Goal: Use online tool/utility: Utilize a website feature to perform a specific function

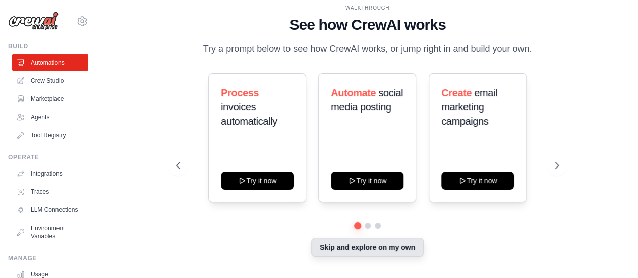
click at [386, 252] on button "Skip and explore on my own" at bounding box center [367, 246] width 112 height 19
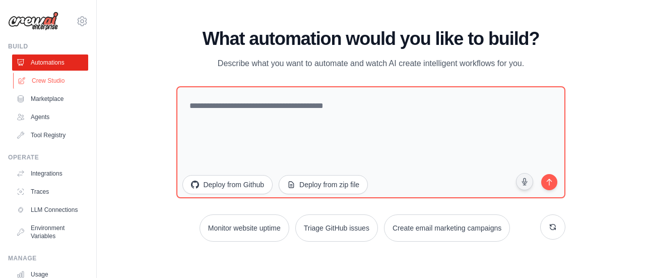
click at [46, 83] on link "Crew Studio" at bounding box center [51, 81] width 76 height 16
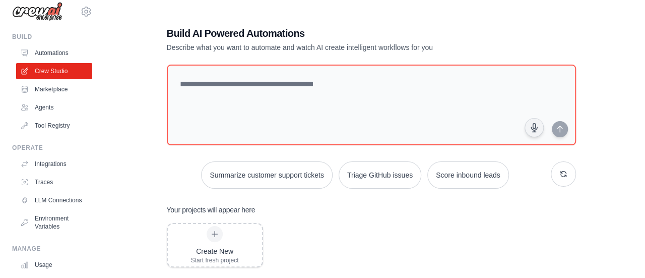
scroll to position [3, 0]
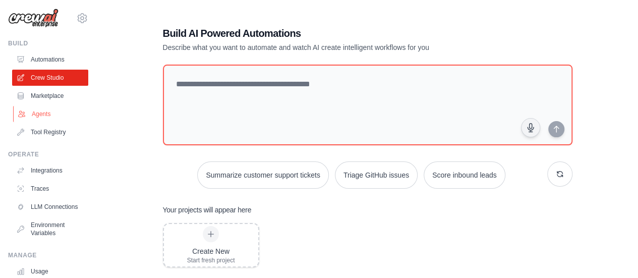
click at [37, 110] on link "Agents" at bounding box center [51, 114] width 76 height 16
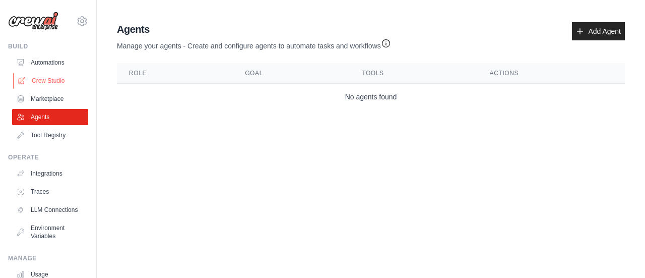
click at [51, 79] on link "Crew Studio" at bounding box center [51, 81] width 76 height 16
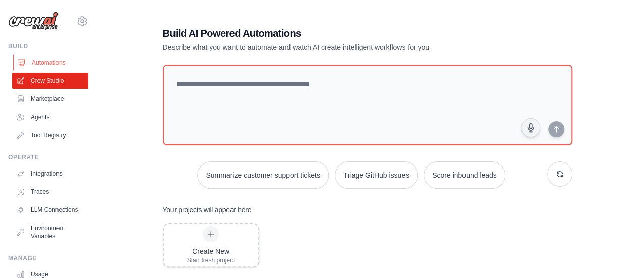
click at [57, 65] on link "Automations" at bounding box center [51, 62] width 76 height 16
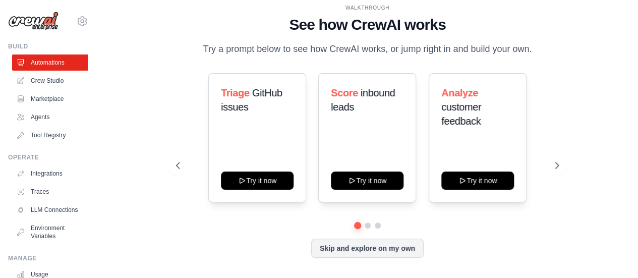
click at [237, 202] on div "Triage GitHub issues Try it now" at bounding box center [257, 137] width 98 height 129
click at [54, 78] on link "Crew Studio" at bounding box center [51, 81] width 76 height 16
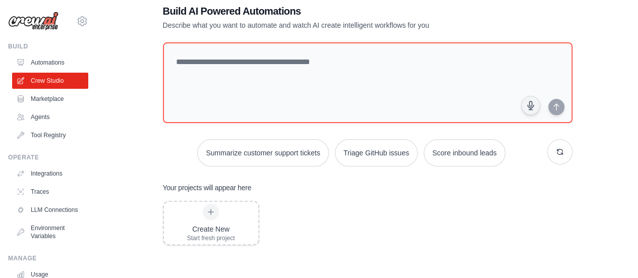
scroll to position [22, 0]
click at [211, 214] on icon at bounding box center [211, 212] width 8 height 8
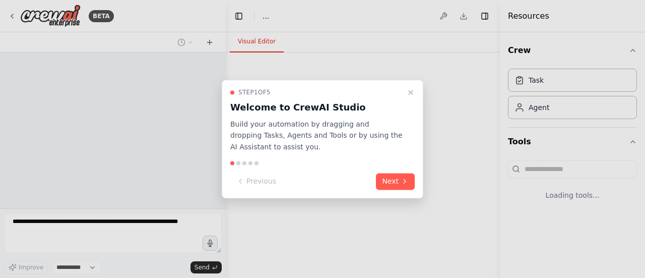
select select "****"
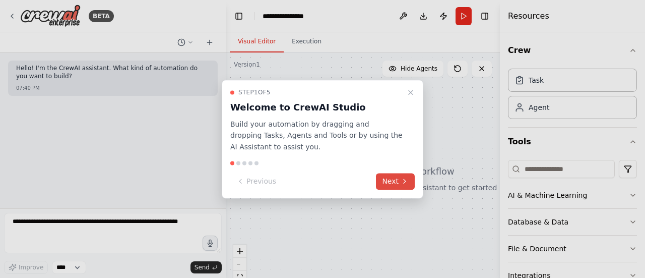
click at [390, 178] on button "Next" at bounding box center [395, 181] width 39 height 17
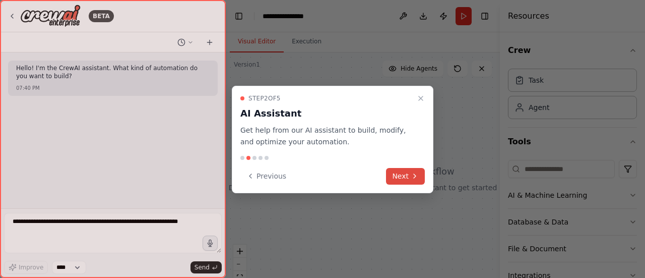
click at [404, 172] on button "Next" at bounding box center [405, 176] width 39 height 17
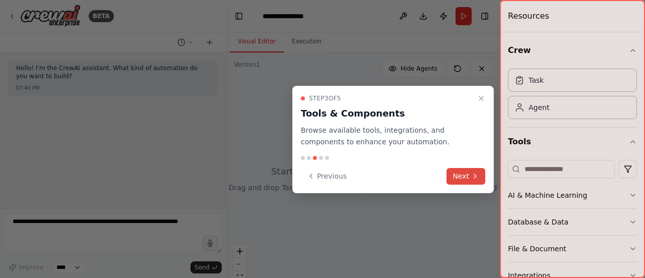
click at [461, 176] on button "Next" at bounding box center [466, 176] width 39 height 17
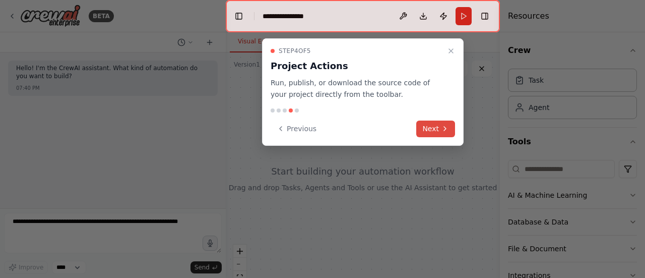
click at [439, 130] on button "Next" at bounding box center [435, 128] width 39 height 17
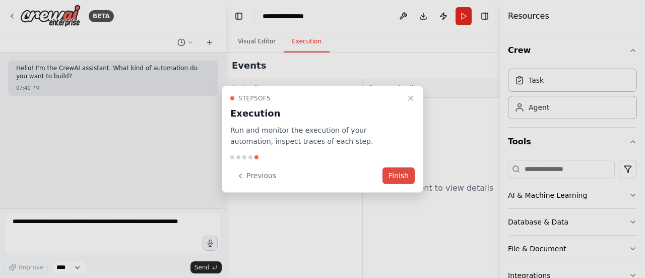
click at [401, 170] on button "Finish" at bounding box center [399, 175] width 32 height 17
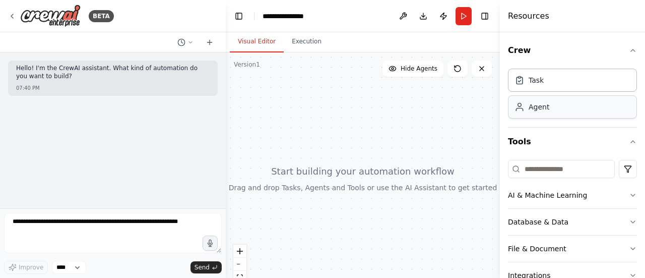
click at [546, 112] on div "Agent" at bounding box center [572, 106] width 129 height 23
click at [526, 109] on div "Agent" at bounding box center [532, 107] width 35 height 10
click at [335, 98] on div at bounding box center [363, 178] width 274 height 252
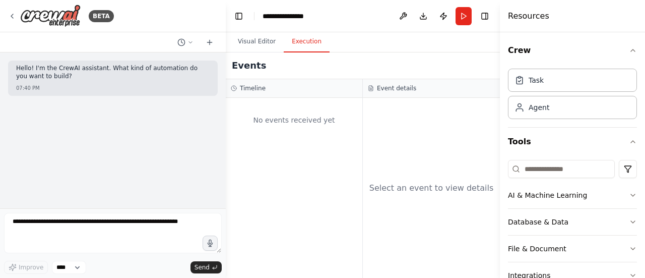
click at [305, 47] on button "Execution" at bounding box center [307, 41] width 46 height 21
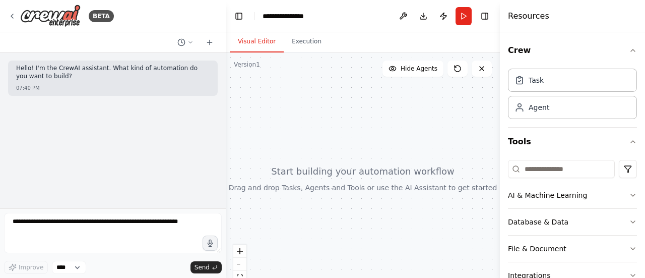
click at [250, 38] on button "Visual Editor" at bounding box center [257, 41] width 54 height 21
click at [333, 175] on div at bounding box center [363, 178] width 274 height 252
click at [322, 192] on div at bounding box center [363, 178] width 274 height 252
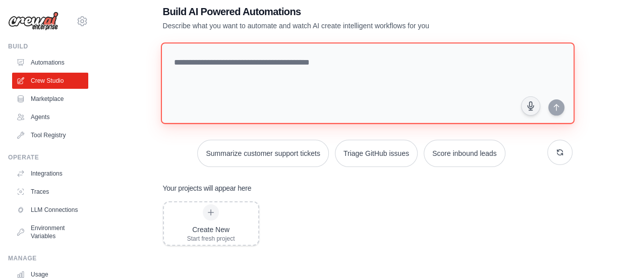
click at [257, 59] on textarea at bounding box center [366, 83] width 413 height 82
type textarea "*"
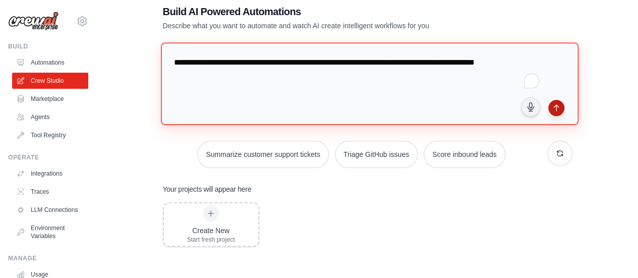
type textarea "**********"
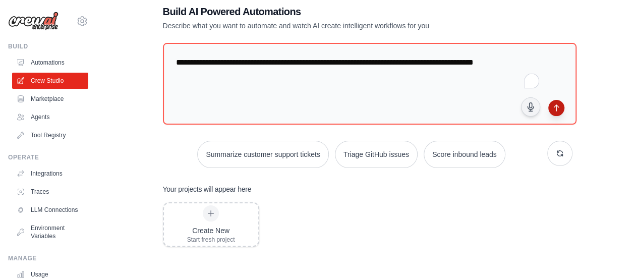
click at [560, 105] on icon "submit" at bounding box center [556, 108] width 8 height 8
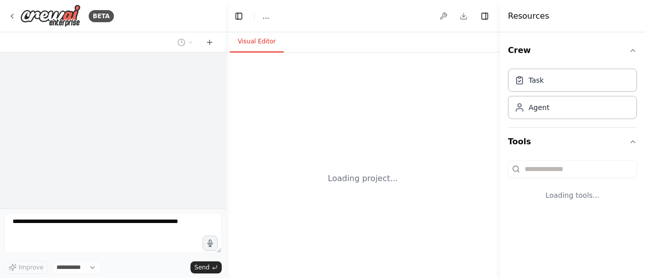
select select "****"
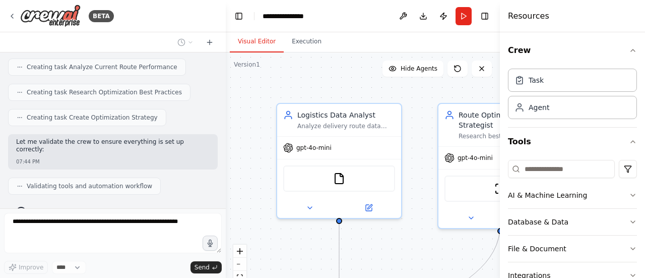
scroll to position [489, 0]
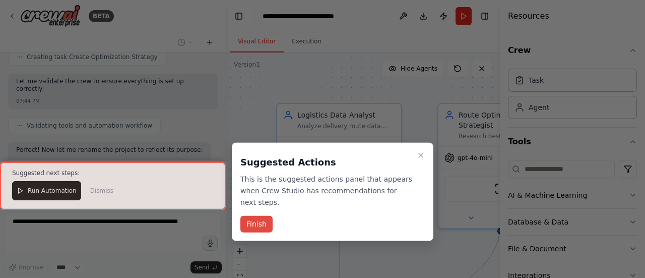
click at [268, 216] on button "Finish" at bounding box center [256, 224] width 32 height 17
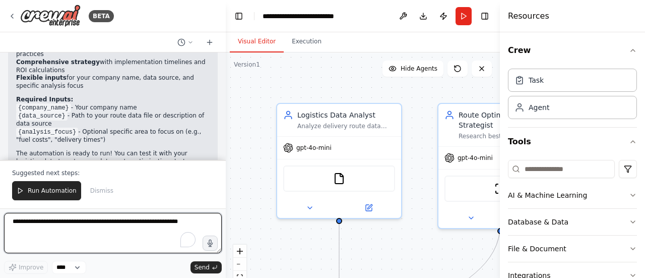
scroll to position [789, 0]
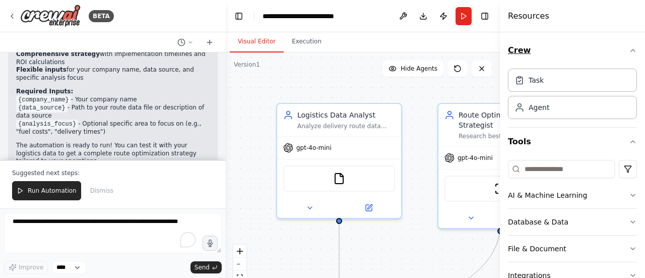
click at [629, 50] on icon "button" at bounding box center [633, 50] width 8 height 8
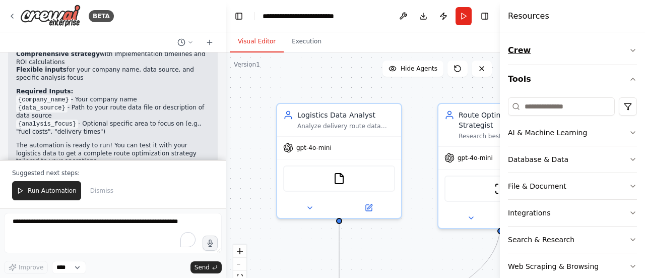
click at [631, 50] on icon "button" at bounding box center [633, 50] width 4 height 2
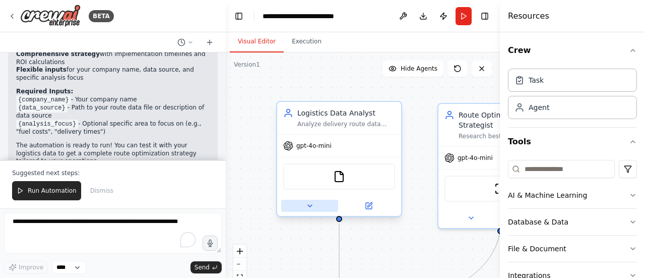
click at [314, 201] on button at bounding box center [309, 206] width 57 height 12
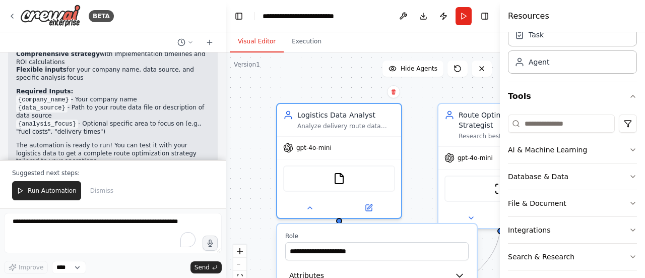
scroll to position [60, 0]
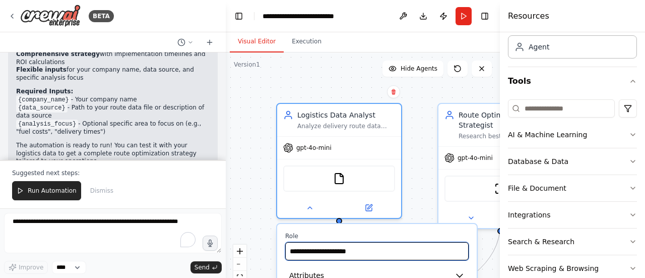
click at [416, 254] on input "**********" at bounding box center [376, 251] width 183 height 18
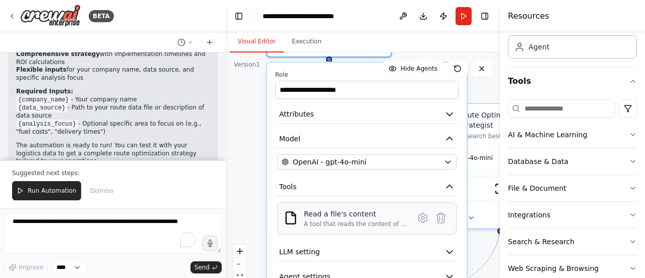
click at [408, 202] on div "Read a file's content A tool that reads the content of a file. To use this tool…" at bounding box center [366, 218] width 179 height 32
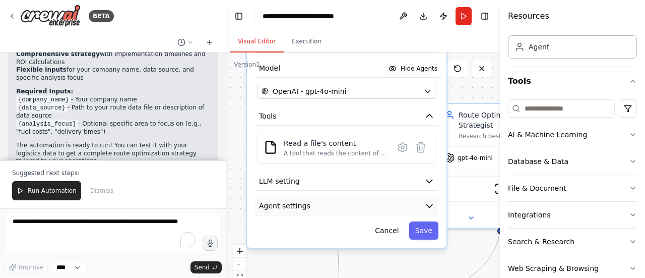
click at [426, 204] on icon "button" at bounding box center [429, 206] width 10 height 10
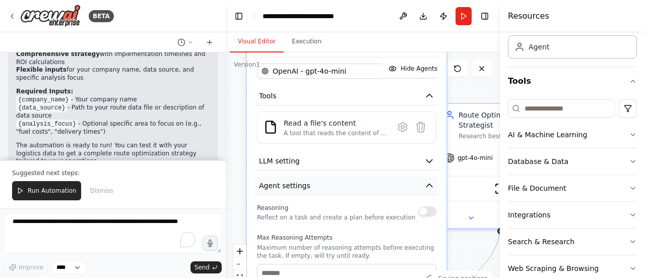
click at [427, 187] on icon "button" at bounding box center [429, 185] width 10 height 10
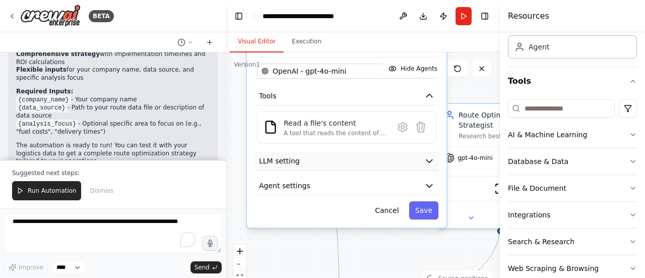
click at [428, 164] on icon "button" at bounding box center [429, 161] width 10 height 10
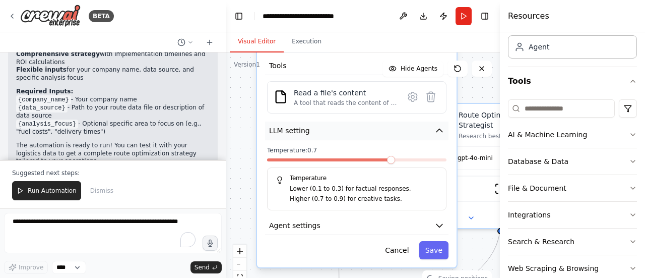
click at [436, 129] on icon "button" at bounding box center [440, 131] width 10 height 10
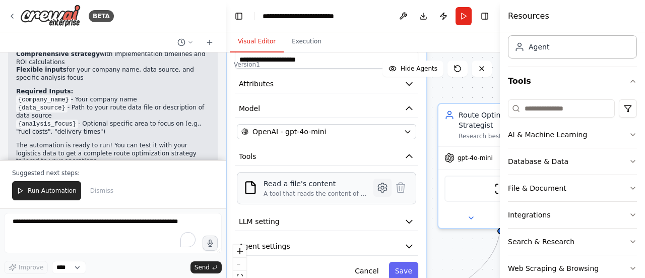
click at [382, 187] on icon at bounding box center [382, 187] width 3 height 3
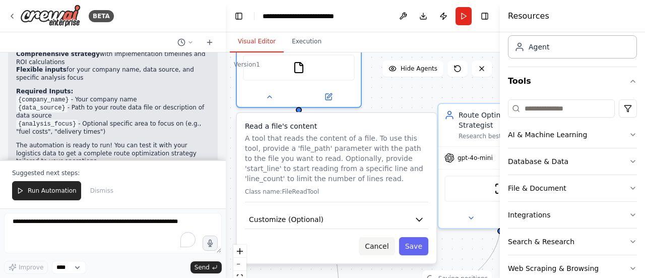
click at [375, 244] on button "Cancel" at bounding box center [377, 246] width 36 height 18
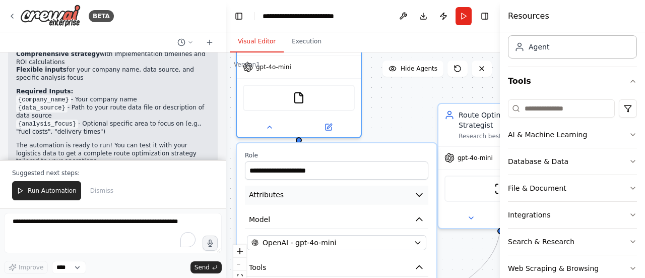
click at [419, 192] on icon "button" at bounding box center [419, 195] width 10 height 10
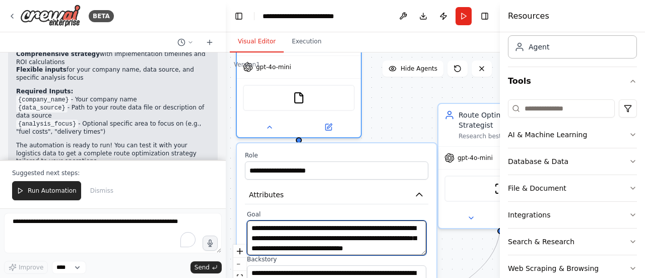
click at [354, 241] on textarea "**********" at bounding box center [336, 237] width 179 height 35
click at [408, 252] on textarea "**********" at bounding box center [336, 237] width 179 height 35
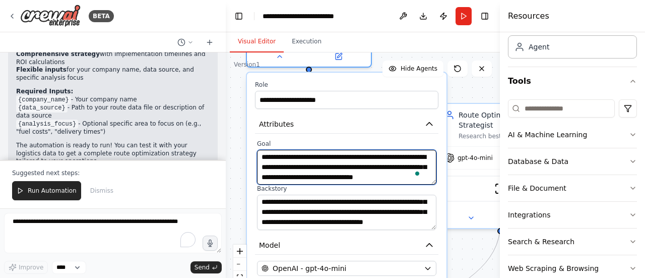
scroll to position [50, 0]
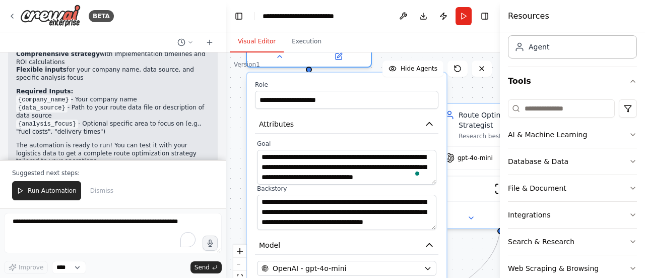
click at [461, 242] on div ".deletable-edge-delete-btn { width: 20px; height: 20px; border: 0px solid #ffff…" at bounding box center [363, 178] width 274 height 252
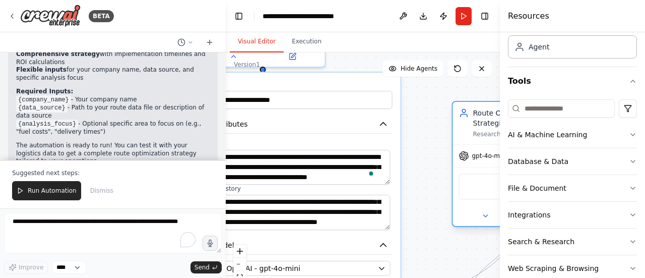
drag, startPoint x: 469, startPoint y: 112, endPoint x: 492, endPoint y: 112, distance: 22.2
click at [492, 112] on div "Route Optimization Strategist" at bounding box center [522, 118] width 98 height 20
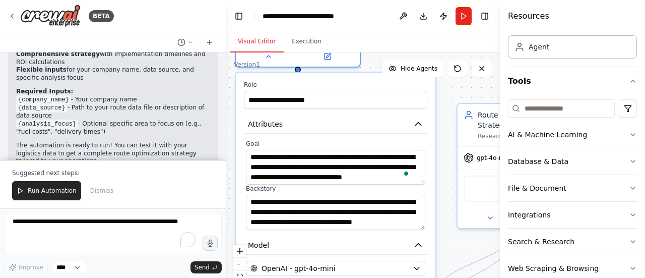
drag, startPoint x: 333, startPoint y: 79, endPoint x: 404, endPoint y: 83, distance: 71.2
click at [404, 83] on div "**********" at bounding box center [336, 249] width 200 height 352
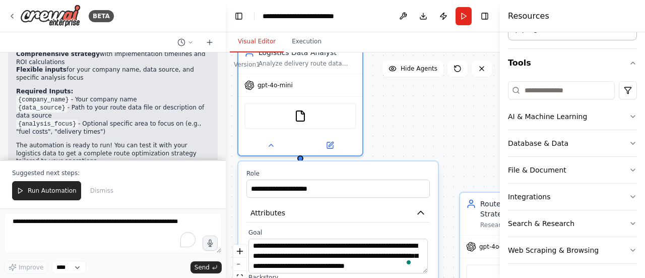
drag, startPoint x: 452, startPoint y: 162, endPoint x: 454, endPoint y: 251, distance: 89.3
click at [454, 251] on div ".deletable-edge-delete-btn { width: 20px; height: 20px; border: 0px solid #ffff…" at bounding box center [363, 178] width 274 height 252
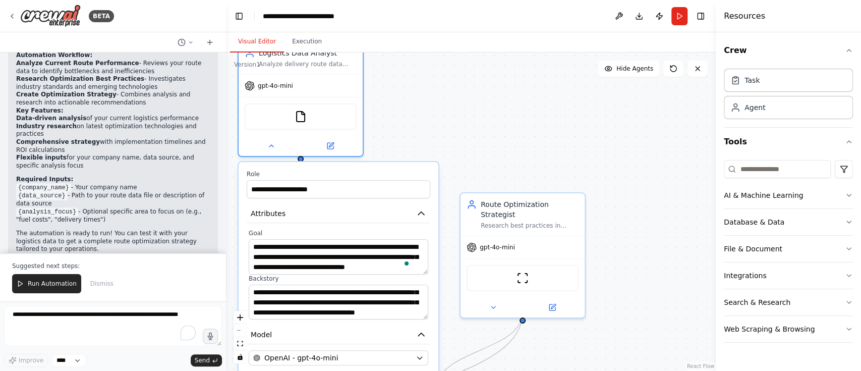
scroll to position [10, 0]
click at [149, 122] on li "Industry research on latest optimization technologies and practices" at bounding box center [113, 130] width 194 height 16
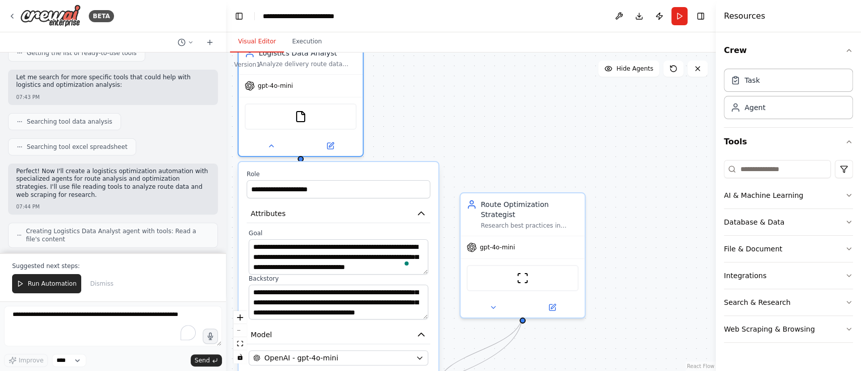
scroll to position [0, 0]
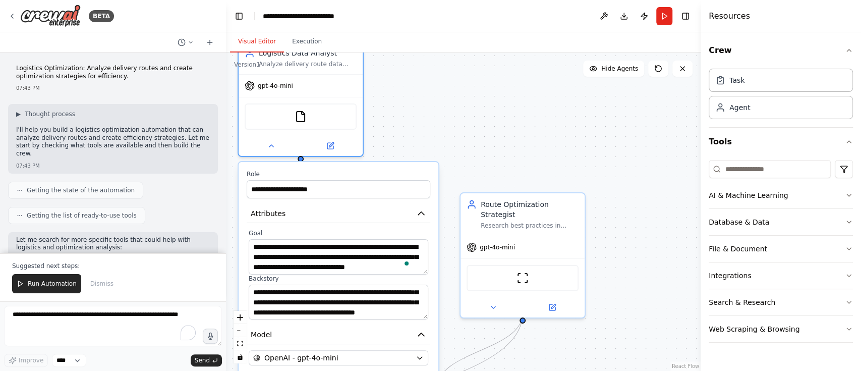
drag, startPoint x: 715, startPoint y: 133, endPoint x: 730, endPoint y: 128, distance: 16.1
click at [645, 128] on div at bounding box center [702, 185] width 4 height 371
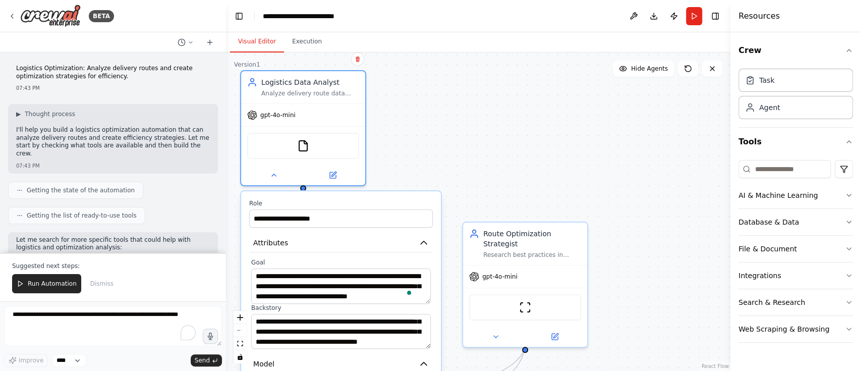
drag, startPoint x: 481, startPoint y: 112, endPoint x: 484, endPoint y: 140, distance: 27.3
click at [484, 140] on div ".deletable-edge-delete-btn { width: 20px; height: 20px; border: 0px solid #ffff…" at bounding box center [478, 211] width 504 height 318
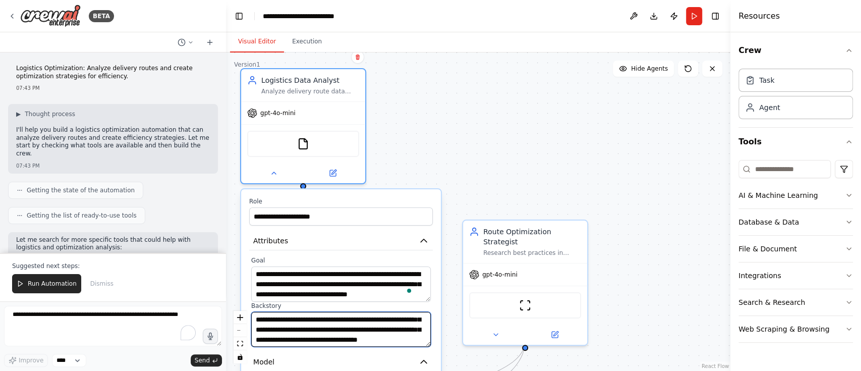
click at [383, 277] on textarea "**********" at bounding box center [340, 329] width 179 height 35
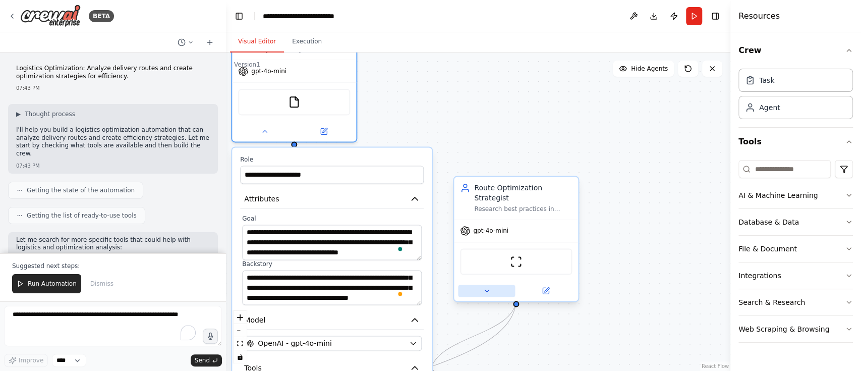
click at [486, 277] on button at bounding box center [486, 290] width 57 height 12
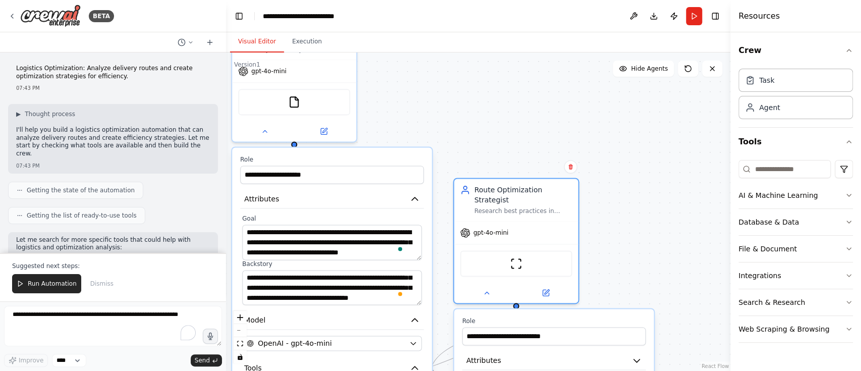
click at [638, 250] on div ".deletable-edge-delete-btn { width: 20px; height: 20px; border: 0px solid #ffff…" at bounding box center [478, 211] width 504 height 318
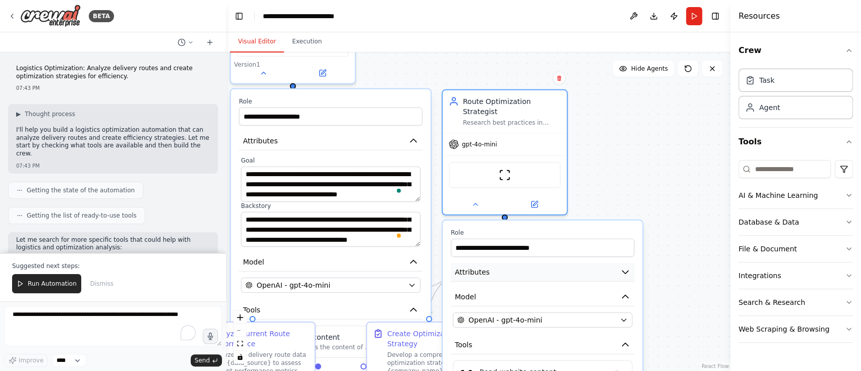
click at [625, 267] on icon "button" at bounding box center [625, 272] width 10 height 10
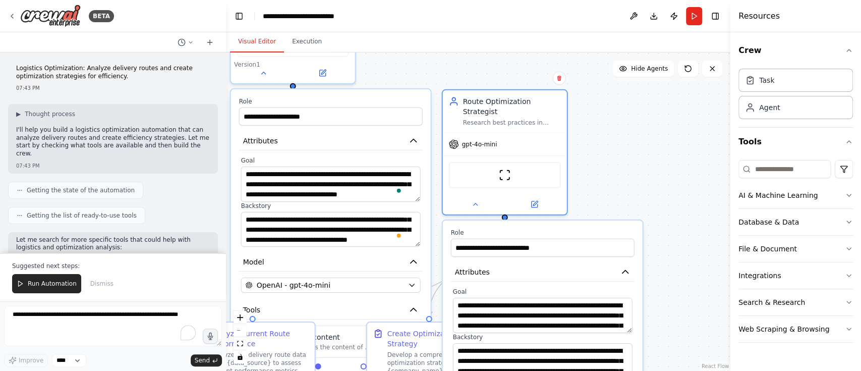
click at [645, 277] on div ".deletable-edge-delete-btn { width: 20px; height: 20px; border: 0px solid #ffff…" at bounding box center [478, 211] width 504 height 318
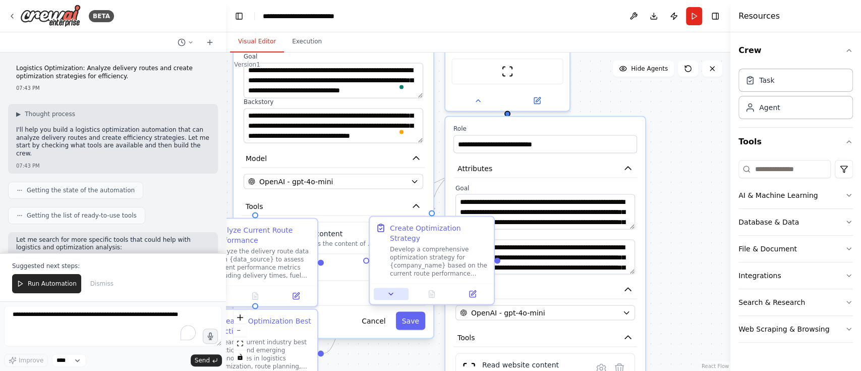
click at [389, 277] on icon at bounding box center [391, 293] width 8 height 8
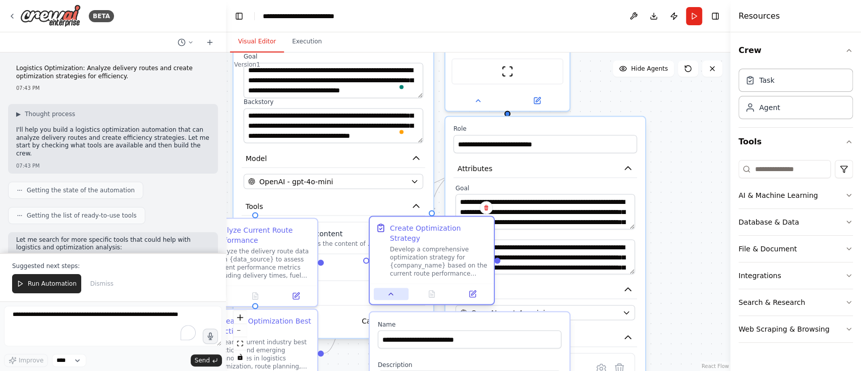
click at [389, 277] on icon at bounding box center [391, 293] width 8 height 8
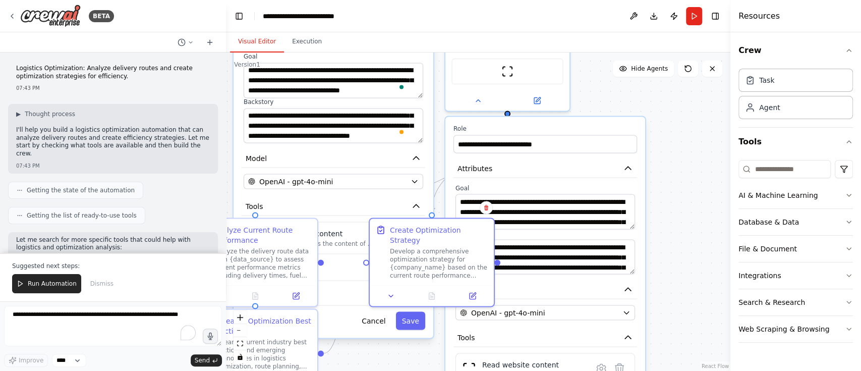
click at [645, 210] on div ".deletable-edge-delete-btn { width: 20px; height: 20px; border: 0px solid #ffff…" at bounding box center [478, 211] width 504 height 318
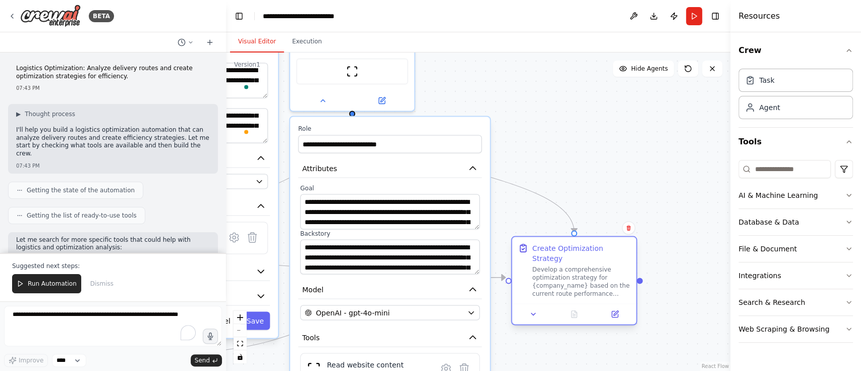
drag, startPoint x: 422, startPoint y: 228, endPoint x: 565, endPoint y: 256, distance: 145.9
click at [565, 256] on div "Create Optimization Strategy Develop a comprehensive optimization strategy for …" at bounding box center [581, 269] width 98 height 54
click at [532, 277] on div at bounding box center [574, 313] width 124 height 21
click at [536, 277] on button at bounding box center [533, 314] width 35 height 12
click at [645, 265] on div ".deletable-edge-delete-btn { width: 20px; height: 20px; border: 0px solid #ffff…" at bounding box center [478, 211] width 504 height 318
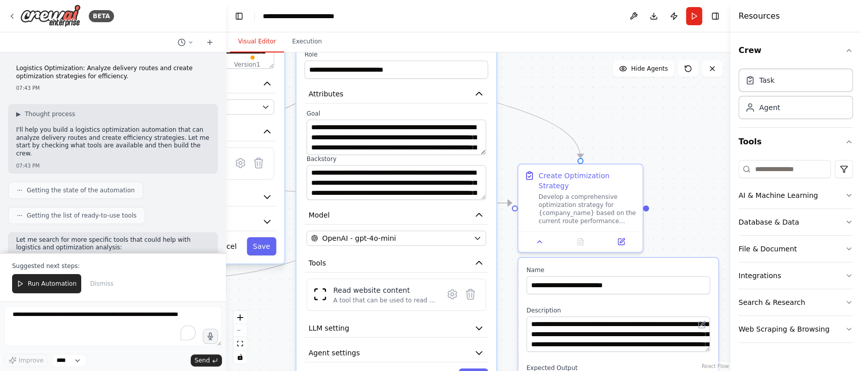
scroll to position [40, 0]
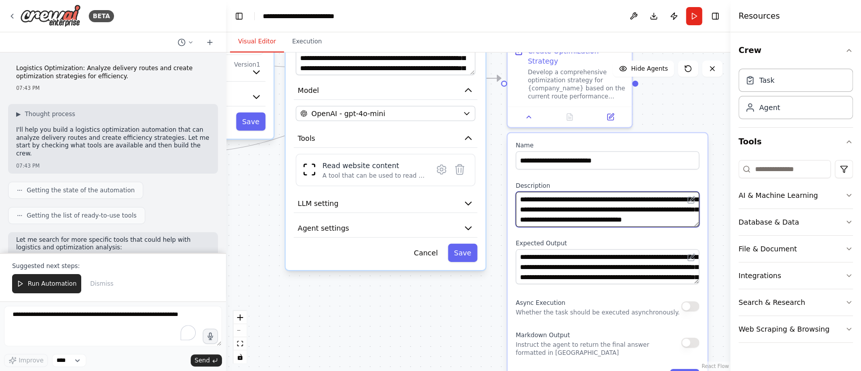
click at [608, 201] on textarea "**********" at bounding box center [606, 209] width 183 height 35
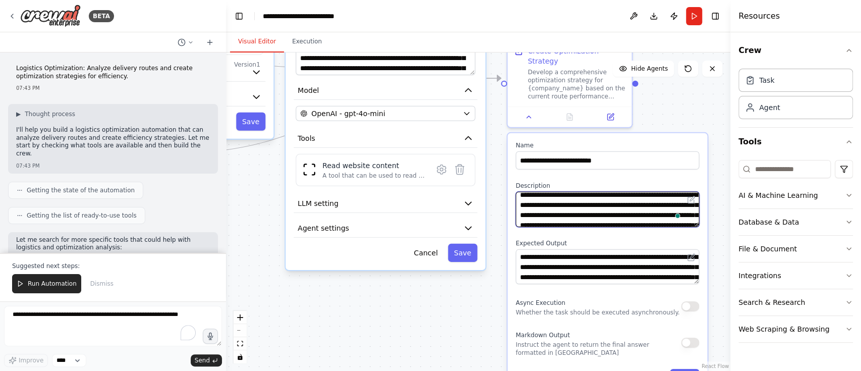
scroll to position [0, 0]
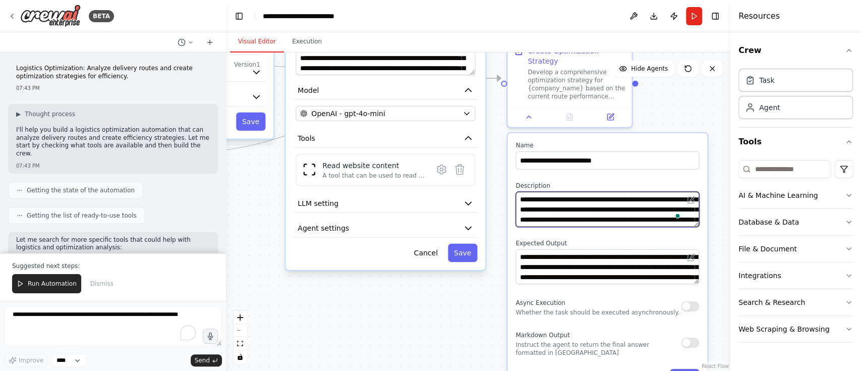
click at [605, 204] on textarea "**********" at bounding box center [606, 209] width 183 height 35
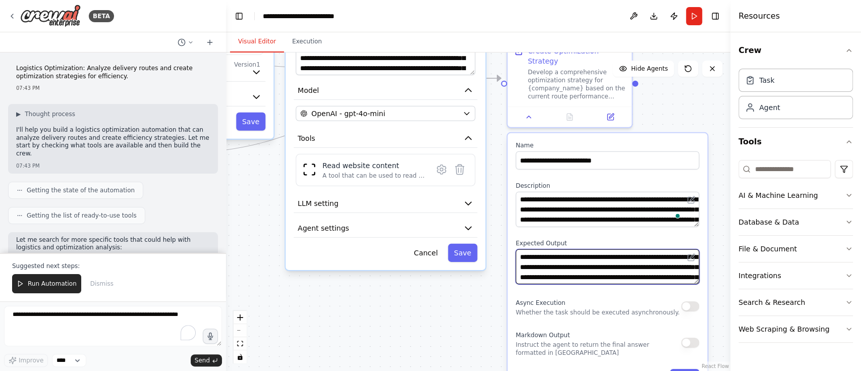
click at [602, 257] on textarea "**********" at bounding box center [606, 266] width 183 height 35
click at [645, 18] on button "Download" at bounding box center [653, 16] width 16 height 18
click at [645, 277] on button "Cancel" at bounding box center [647, 378] width 36 height 18
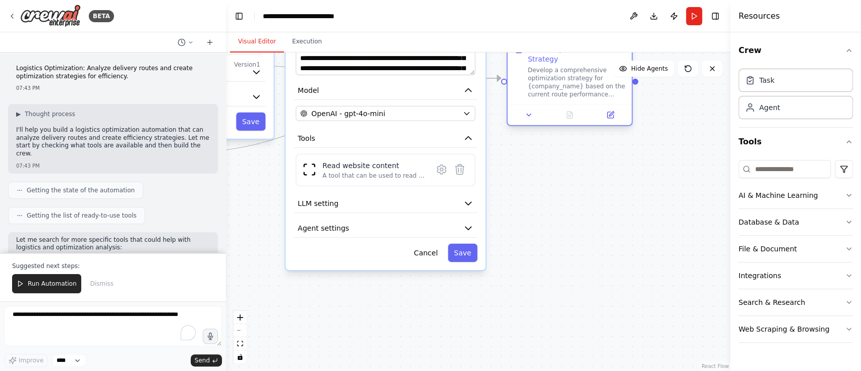
click at [532, 115] on div "Create Optimization Strategy Develop a comprehensive optimization strategy for …" at bounding box center [569, 81] width 126 height 89
click at [528, 110] on button at bounding box center [528, 115] width 35 height 12
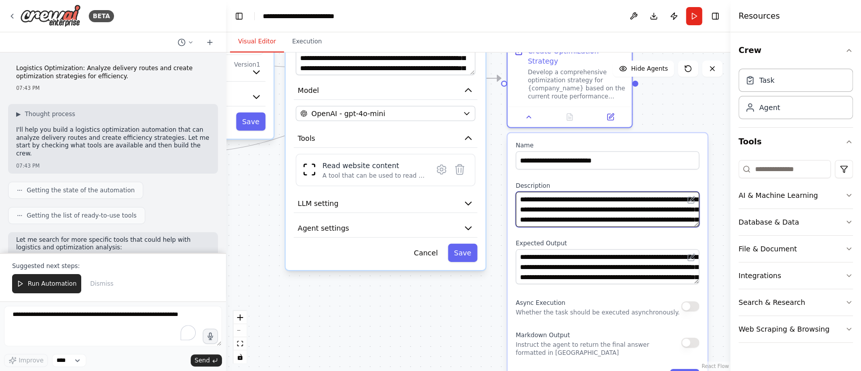
click at [573, 202] on textarea "**********" at bounding box center [606, 209] width 183 height 35
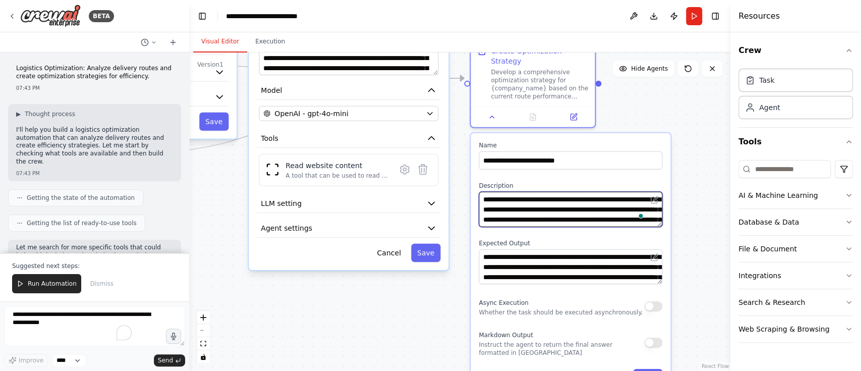
drag, startPoint x: 224, startPoint y: 144, endPoint x: 189, endPoint y: 163, distance: 39.7
click at [189, 163] on div "BETA Logistics Optimization: Analyze delivery routes and create optimization st…" at bounding box center [430, 185] width 861 height 371
type textarea "**********"
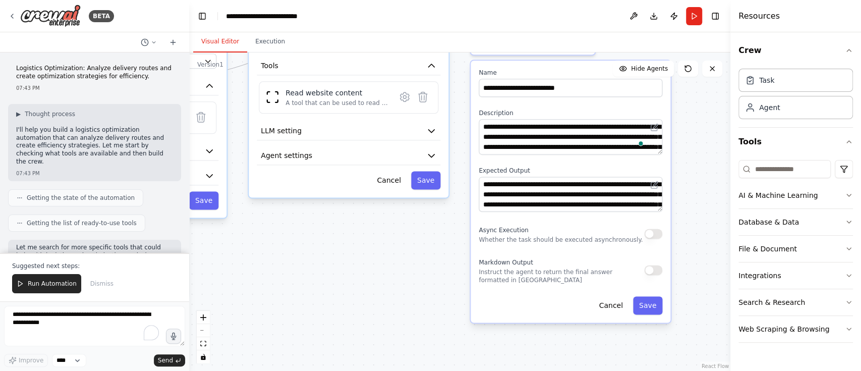
drag, startPoint x: 234, startPoint y: 85, endPoint x: 227, endPoint y: 165, distance: 80.0
click at [227, 165] on div ".deletable-edge-delete-btn { width: 20px; height: 20px; border: 0px solid #ffff…" at bounding box center [459, 211] width 541 height 318
click at [416, 151] on button "Agent settings" at bounding box center [348, 156] width 183 height 19
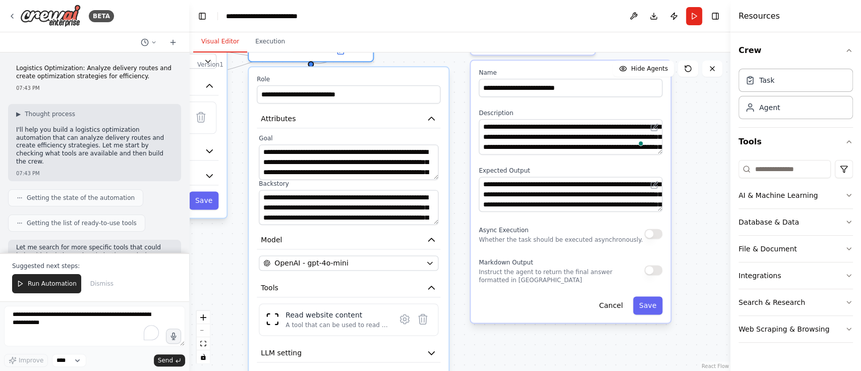
click at [380, 179] on label "Backstory" at bounding box center [348, 183] width 179 height 8
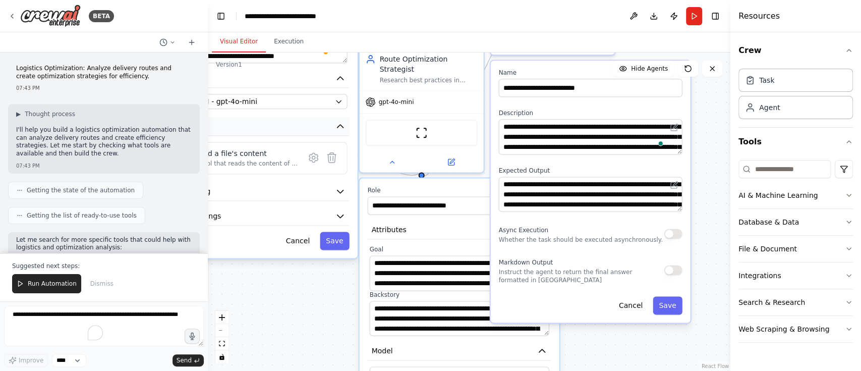
drag, startPoint x: 187, startPoint y: 113, endPoint x: 208, endPoint y: 120, distance: 22.5
click at [208, 120] on div "BETA Logistics Optimization: Analyze delivery routes and create optimization st…" at bounding box center [430, 185] width 861 height 371
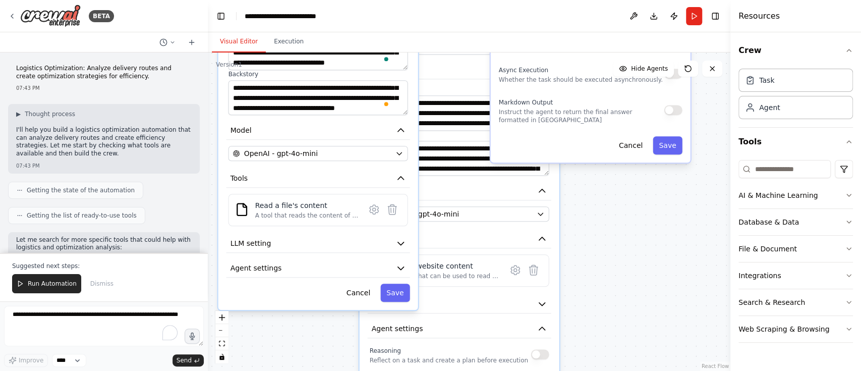
drag, startPoint x: 289, startPoint y: 113, endPoint x: 359, endPoint y: 188, distance: 102.4
click at [359, 188] on div "**********" at bounding box center [318, 134] width 200 height 352
click at [622, 108] on p "Instruct the agent to return the final answer formatted in [GEOGRAPHIC_DATA]" at bounding box center [581, 116] width 165 height 16
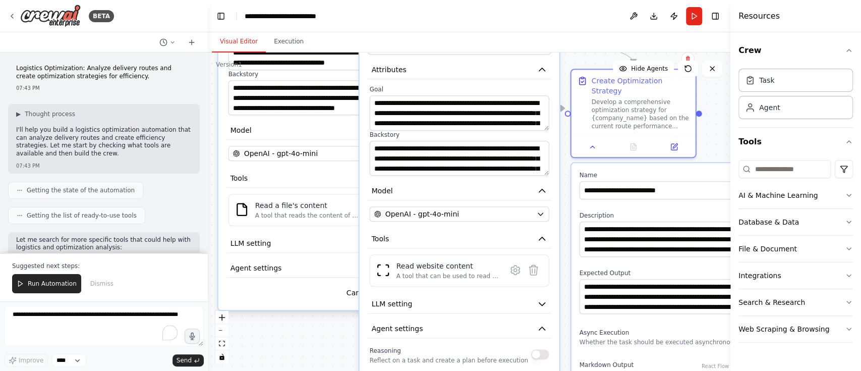
drag, startPoint x: 561, startPoint y: 86, endPoint x: 652, endPoint y: 284, distance: 218.1
click at [645, 277] on div "**********" at bounding box center [671, 294] width 200 height 262
click at [593, 141] on div at bounding box center [633, 144] width 124 height 21
click at [591, 139] on button at bounding box center [592, 145] width 35 height 12
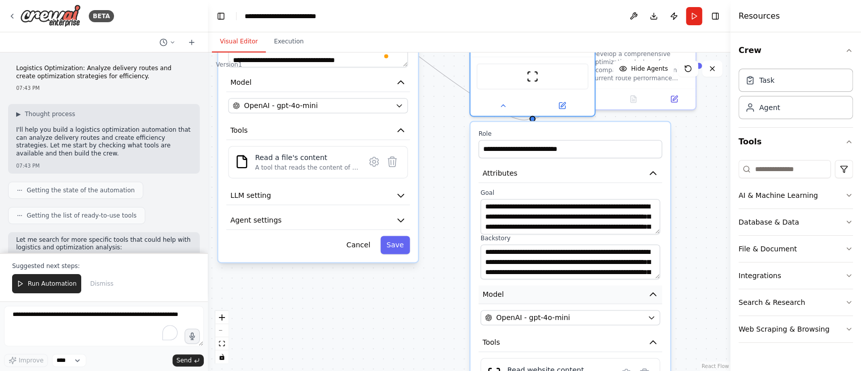
drag, startPoint x: 510, startPoint y: 191, endPoint x: 630, endPoint y: 292, distance: 157.4
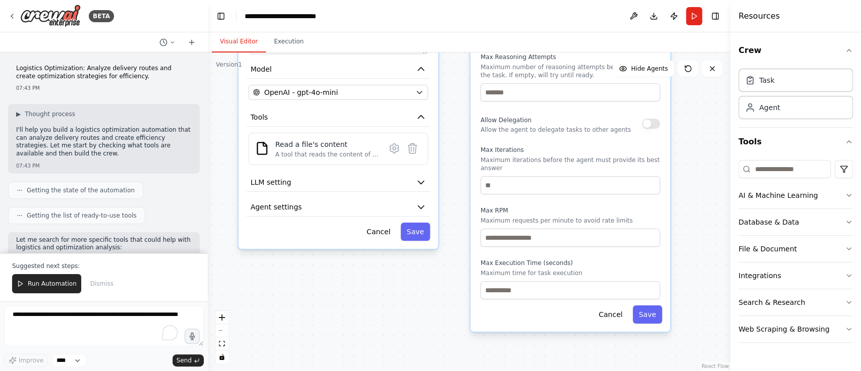
drag, startPoint x: 328, startPoint y: 175, endPoint x: 349, endPoint y: 167, distance: 23.3
click at [349, 167] on div "**********" at bounding box center [338, 73] width 200 height 352
click at [420, 204] on icon "button" at bounding box center [421, 207] width 10 height 10
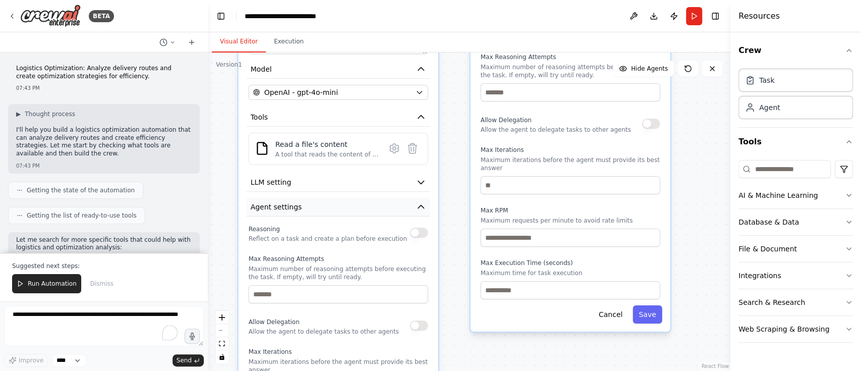
click at [419, 206] on icon "button" at bounding box center [421, 206] width 6 height 3
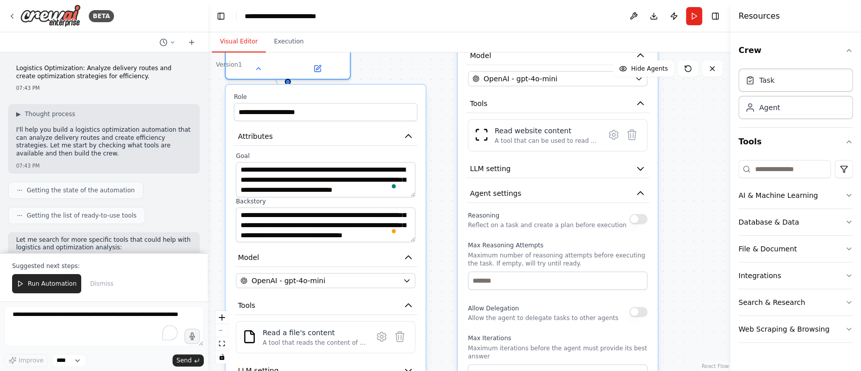
drag, startPoint x: 692, startPoint y: 161, endPoint x: 678, endPoint y: 349, distance: 189.0
click at [645, 277] on div ".deletable-edge-delete-btn { width: 20px; height: 20px; border: 0px solid #ffff…" at bounding box center [469, 211] width 522 height 318
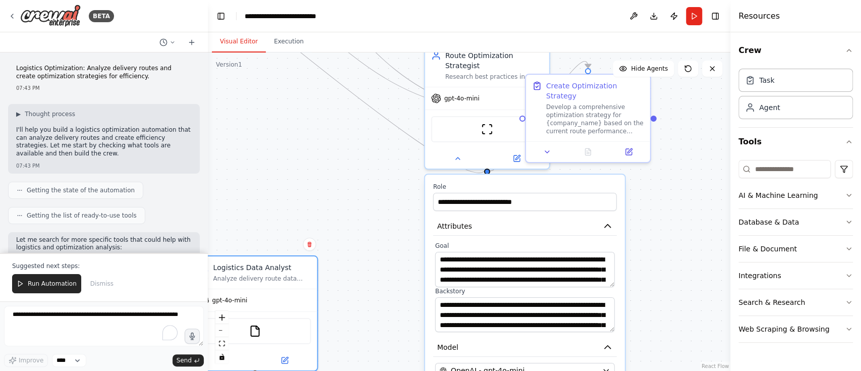
drag, startPoint x: 664, startPoint y: 111, endPoint x: 632, endPoint y: 401, distance: 292.1
click at [632, 277] on html "BETA Logistics Optimization: Analyze delivery routes and create optimization st…" at bounding box center [430, 185] width 861 height 371
drag, startPoint x: 525, startPoint y: 186, endPoint x: 654, endPoint y: 280, distance: 160.1
click at [645, 277] on div ".deletable-edge-delete-btn { width: 20px; height: 20px; border: 0px solid #ffff…" at bounding box center [469, 211] width 522 height 318
click at [325, 125] on div ".deletable-edge-delete-btn { width: 20px; height: 20px; border: 0px solid #ffff…" at bounding box center [469, 211] width 522 height 318
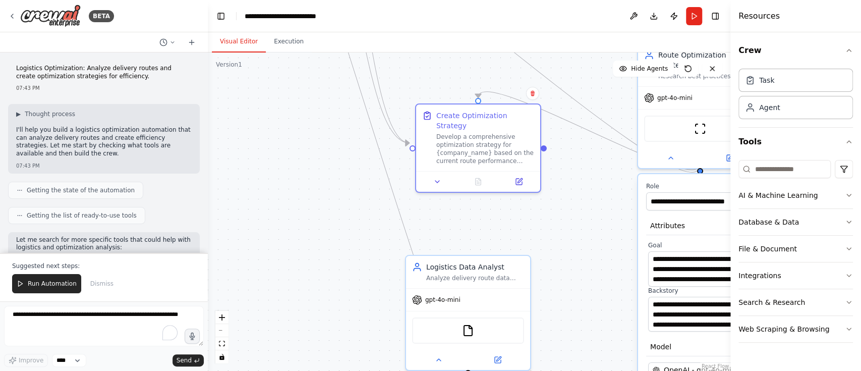
drag, startPoint x: 553, startPoint y: 89, endPoint x: 414, endPoint y: 130, distance: 144.5
click at [414, 130] on div ".deletable-edge-delete-btn { width: 20px; height: 20px; border: 0px solid #ffff…" at bounding box center [469, 211] width 522 height 318
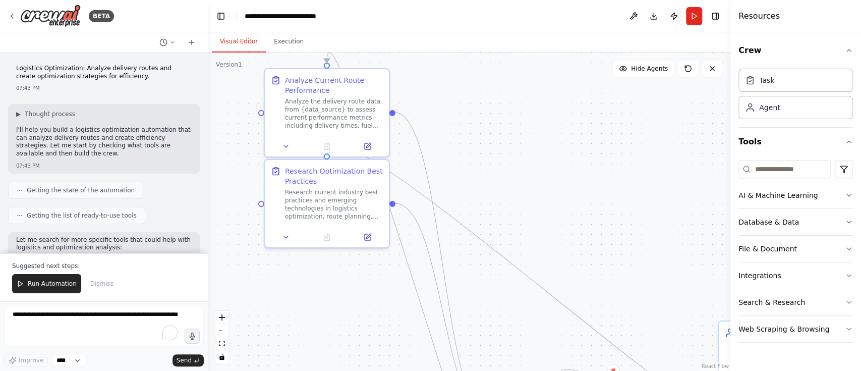
drag, startPoint x: 347, startPoint y: 80, endPoint x: 427, endPoint y: 357, distance: 288.6
click at [427, 277] on div ".deletable-edge-delete-btn { width: 20px; height: 20px; border: 0px solid #ffff…" at bounding box center [469, 211] width 522 height 318
click at [286, 144] on icon at bounding box center [285, 144] width 8 height 8
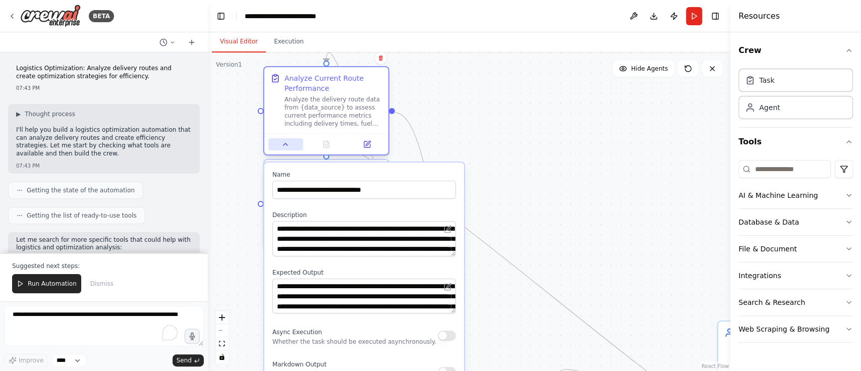
click at [286, 144] on icon at bounding box center [285, 144] width 4 height 2
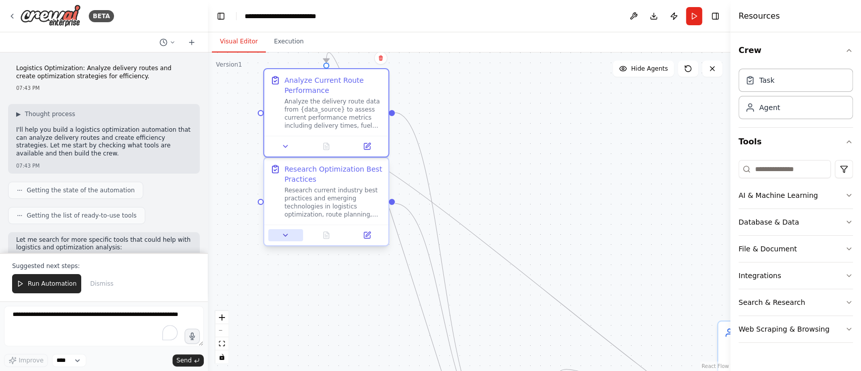
click at [294, 238] on button at bounding box center [285, 235] width 35 height 12
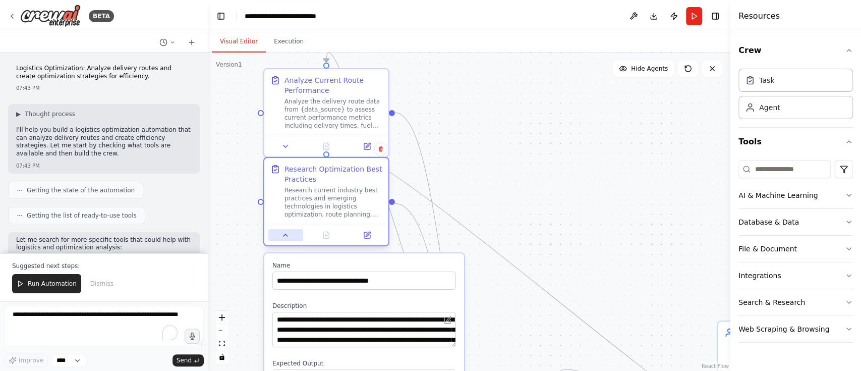
click at [285, 235] on icon at bounding box center [285, 235] width 4 height 2
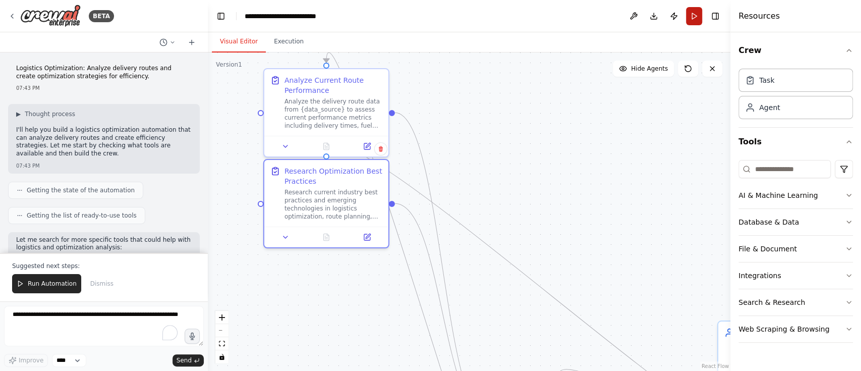
click at [645, 15] on button "Run" at bounding box center [694, 16] width 16 height 18
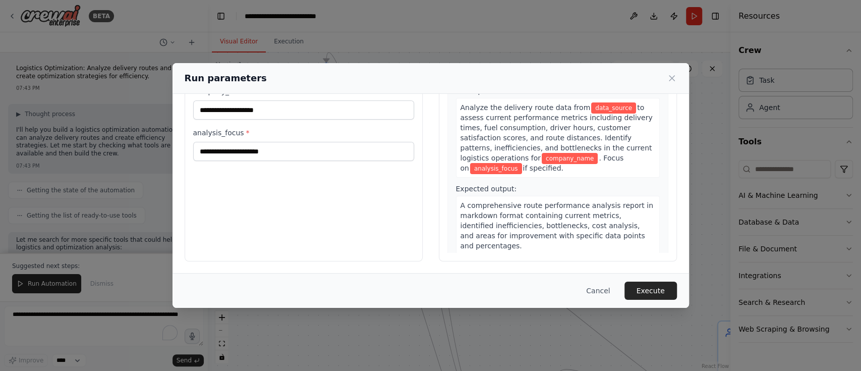
scroll to position [0, 0]
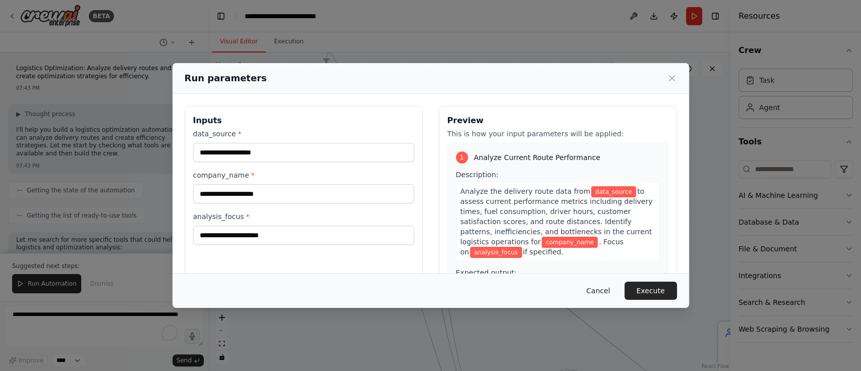
click at [606, 277] on button "Cancel" at bounding box center [598, 290] width 40 height 18
